Goal: Information Seeking & Learning: Learn about a topic

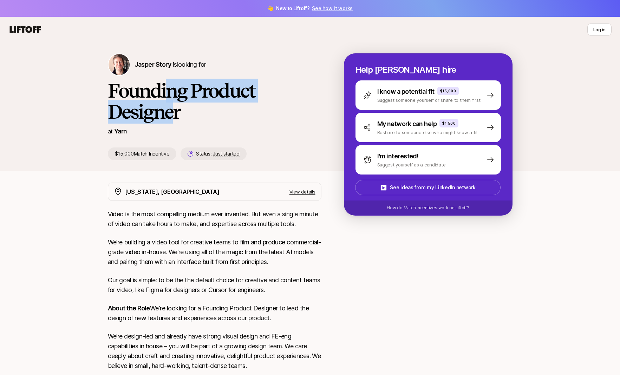
drag, startPoint x: 171, startPoint y: 106, endPoint x: 169, endPoint y: 91, distance: 15.6
click at [169, 91] on h1 "Founding Product Designer" at bounding box center [214, 101] width 213 height 42
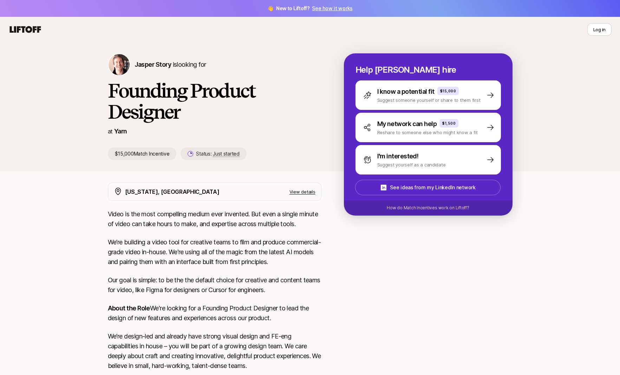
click at [158, 90] on h1 "Founding Product Designer" at bounding box center [214, 101] width 213 height 42
click at [33, 32] on icon at bounding box center [25, 29] width 31 height 7
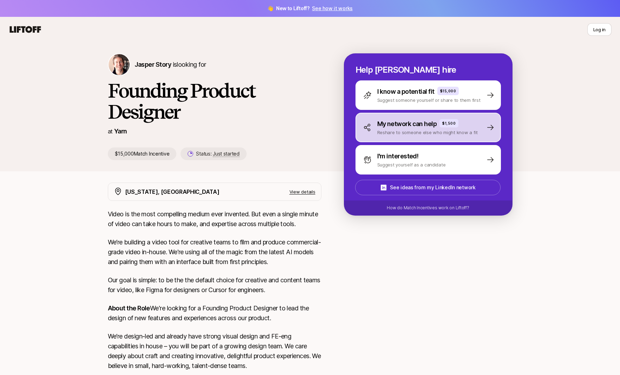
click at [478, 138] on div "My network can help $1,500 Reshare to someone else who might know a fit" at bounding box center [427, 127] width 145 height 29
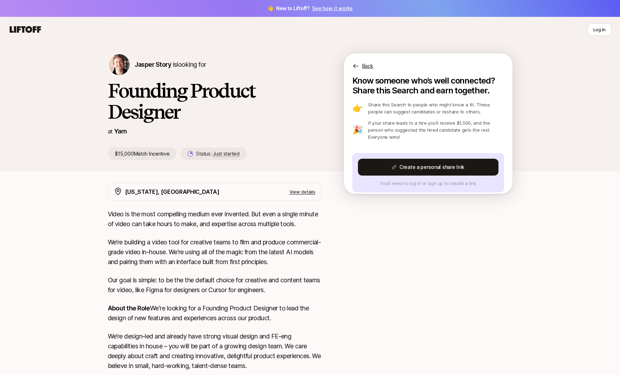
click at [360, 65] on div "Back" at bounding box center [428, 61] width 169 height 17
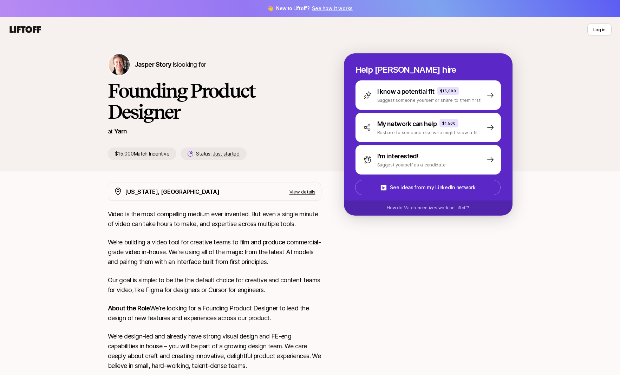
click at [556, 148] on div "[PERSON_NAME] Story is looking for Founding Product Designer at Yarn $15,000 Ma…" at bounding box center [310, 106] width 620 height 129
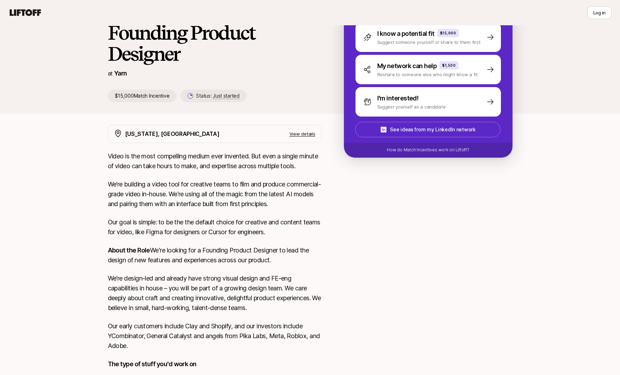
scroll to position [63, 0]
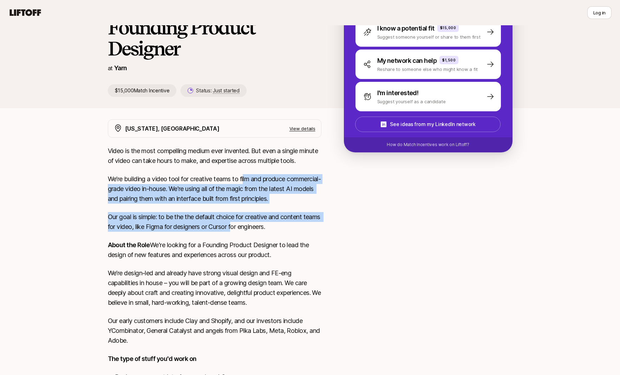
drag, startPoint x: 252, startPoint y: 224, endPoint x: 245, endPoint y: 179, distance: 45.8
click at [245, 179] on div "Video is the most compelling medium ever invented. But even a single minute of …" at bounding box center [214, 308] width 213 height 324
click at [242, 187] on p "We’re building a video tool for creative teams to film and produce commercial-g…" at bounding box center [214, 188] width 213 height 29
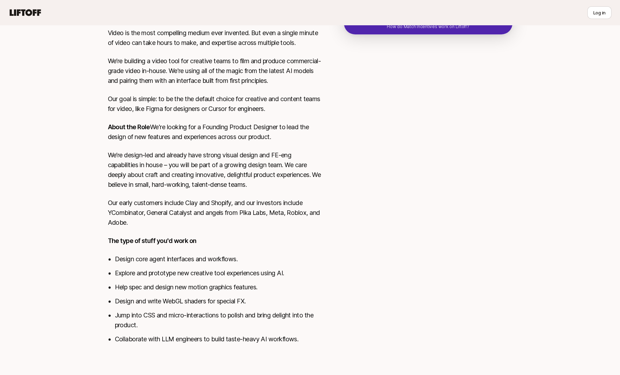
scroll to position [188, 0]
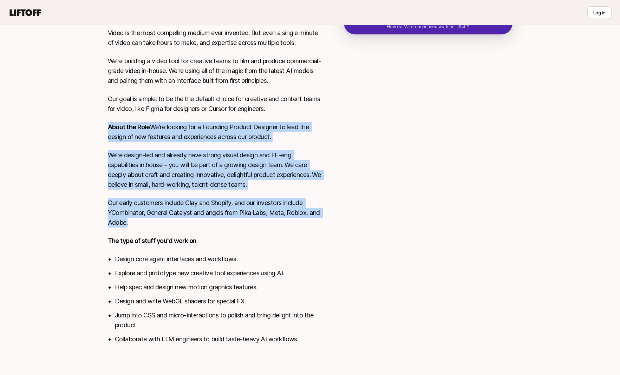
drag, startPoint x: 218, startPoint y: 169, endPoint x: 244, endPoint y: 231, distance: 67.4
click at [244, 231] on div "Video is the most compelling medium ever invented. But even a single minute of …" at bounding box center [214, 190] width 213 height 324
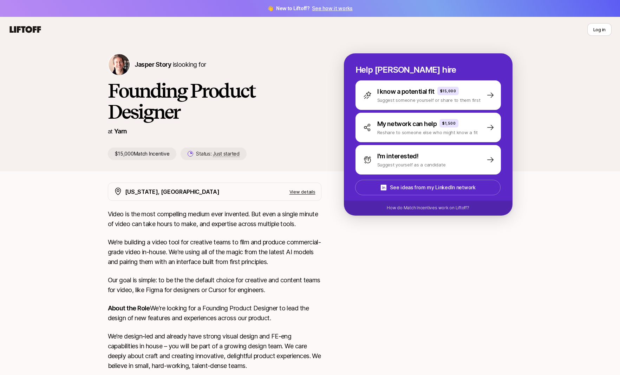
click at [159, 154] on p "$15,000 Match Incentive" at bounding box center [142, 153] width 69 height 13
click at [126, 96] on h1 "Founding Product Designer" at bounding box center [214, 101] width 213 height 42
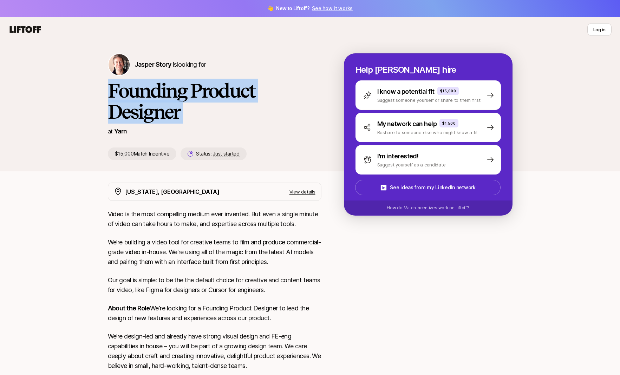
click at [126, 96] on h1 "Founding Product Designer" at bounding box center [214, 101] width 213 height 42
click at [144, 98] on h1 "Founding Product Designer" at bounding box center [214, 101] width 213 height 42
drag, startPoint x: 159, startPoint y: 89, endPoint x: 169, endPoint y: 110, distance: 23.6
click at [169, 110] on h1 "Founding Product Designer" at bounding box center [214, 101] width 213 height 42
click at [177, 113] on h1 "Founding Product Designer" at bounding box center [214, 101] width 213 height 42
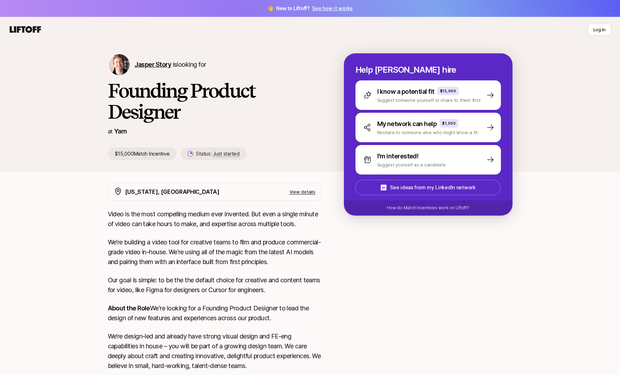
click at [154, 62] on span "Jasper Story" at bounding box center [152, 64] width 37 height 7
